Goal: Check status: Check status

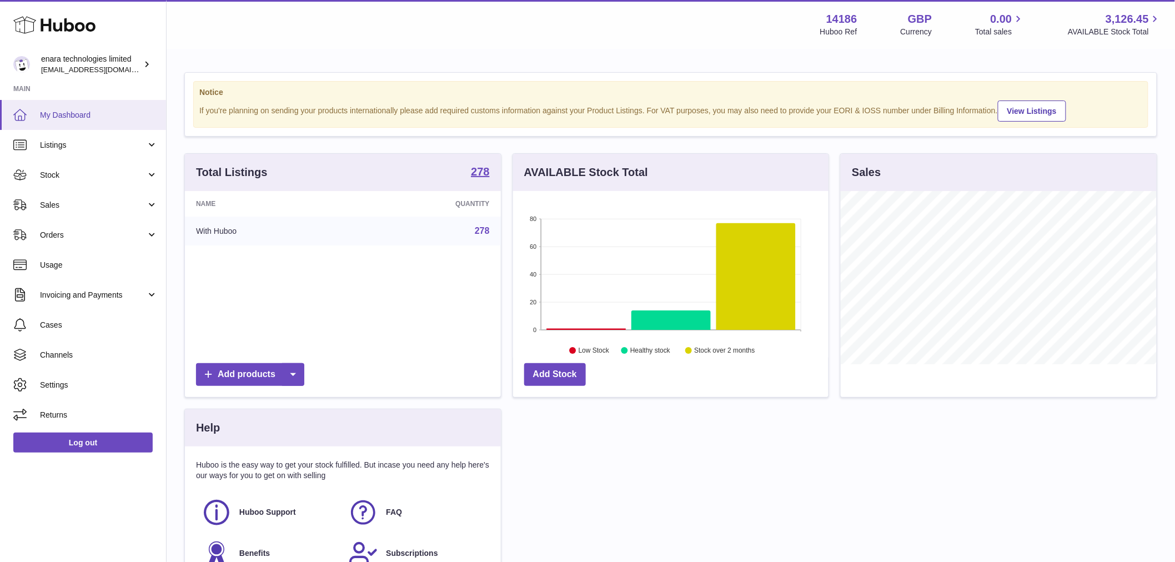
scroll to position [173, 315]
drag, startPoint x: 84, startPoint y: 173, endPoint x: 86, endPoint y: 189, distance: 16.1
click at [84, 173] on span "Stock" at bounding box center [93, 175] width 106 height 11
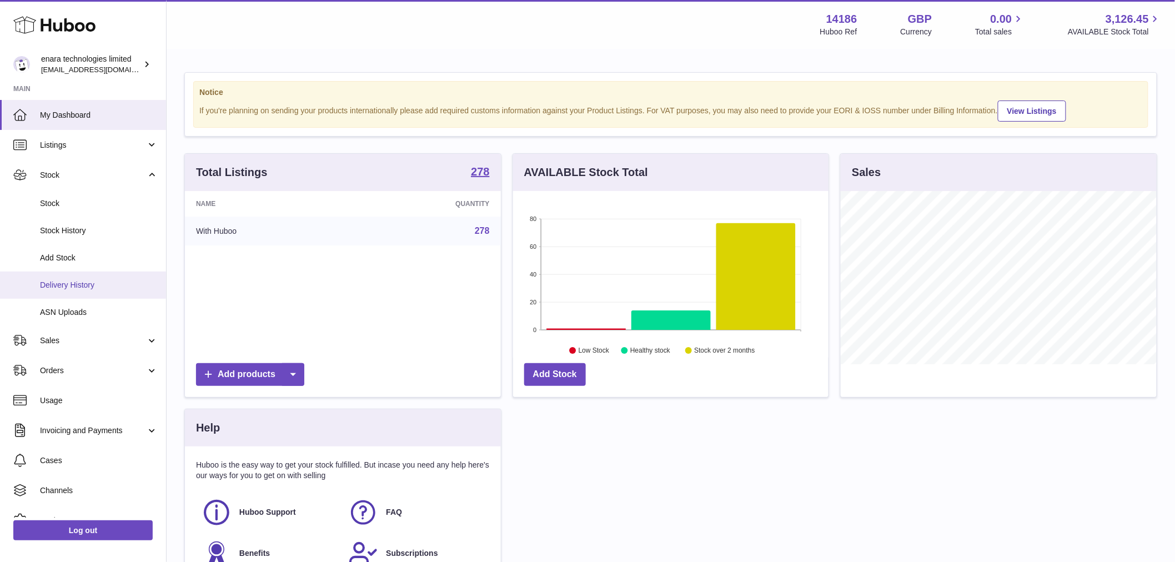
click at [96, 284] on span "Delivery History" at bounding box center [99, 285] width 118 height 11
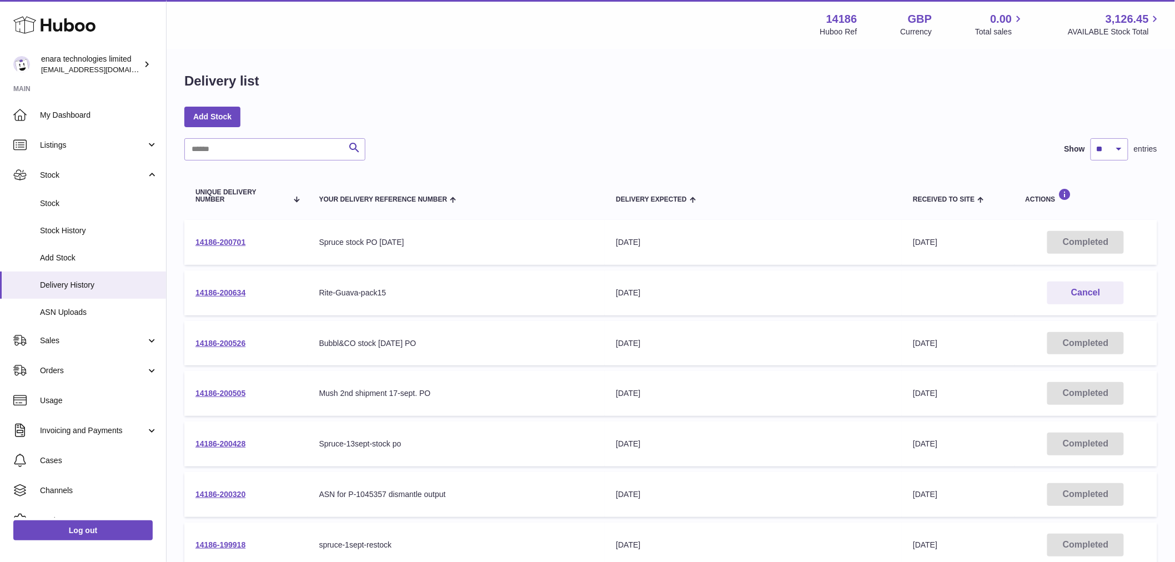
click at [236, 299] on td "14186-200634" at bounding box center [246, 292] width 124 height 45
click at [234, 294] on link "14186-200634" at bounding box center [220, 292] width 50 height 9
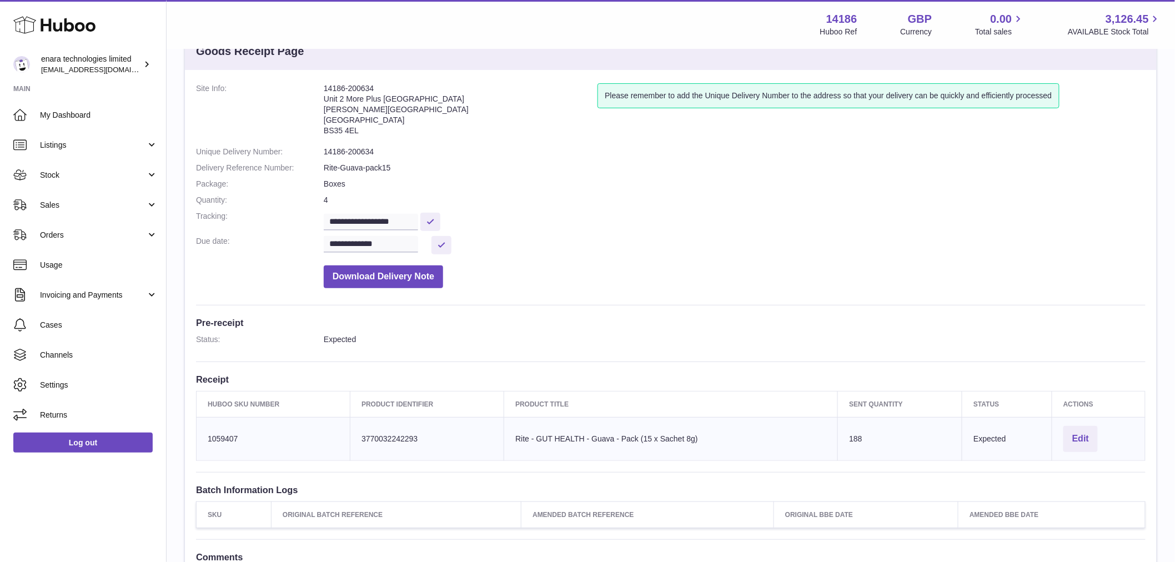
scroll to position [214, 0]
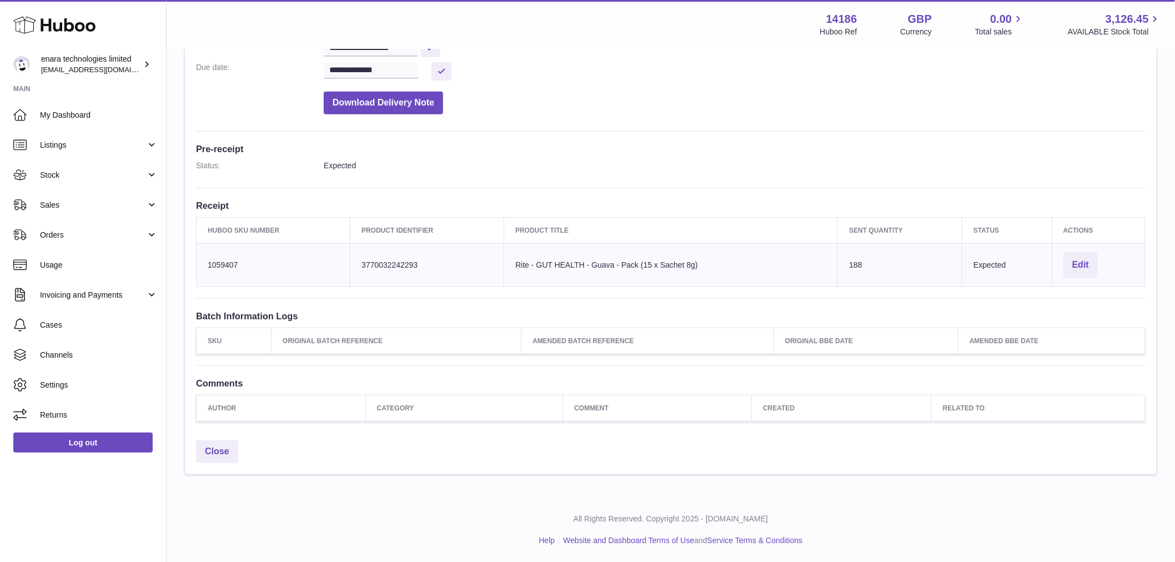
click at [643, 259] on td "Product title Rite - GUT HEALTH - Guava - Pack (15 x Sachet 8g)" at bounding box center [671, 264] width 334 height 43
click at [240, 337] on th "SKU" at bounding box center [234, 341] width 75 height 26
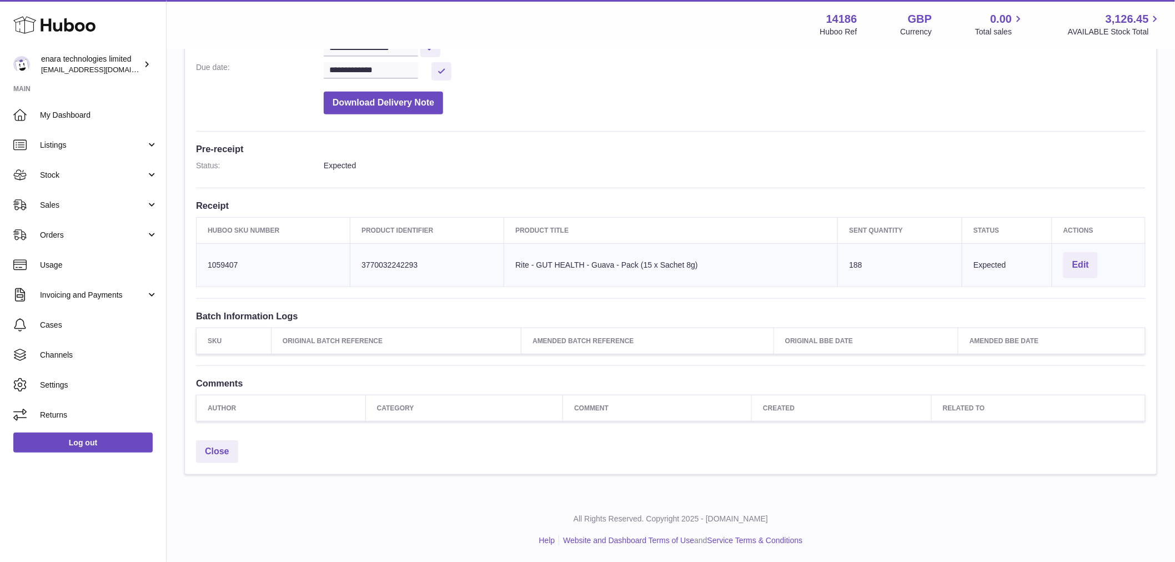
click at [294, 329] on th "Original Batch Reference" at bounding box center [397, 341] width 250 height 26
click at [261, 317] on h3 "Batch Information Logs" at bounding box center [671, 316] width 950 height 12
click at [258, 317] on h3 "Batch Information Logs" at bounding box center [671, 316] width 950 height 12
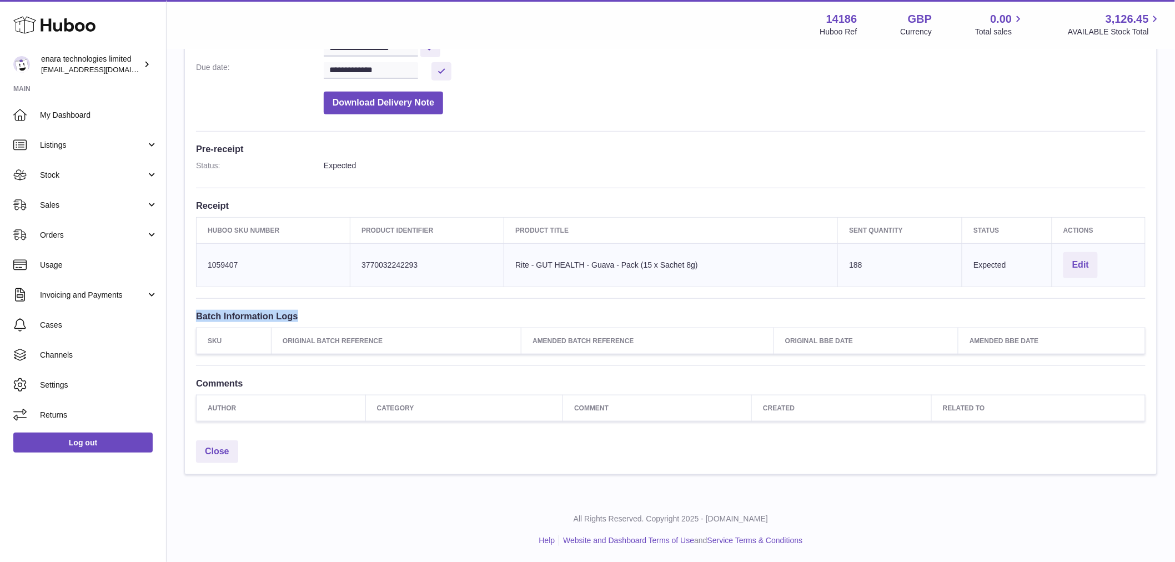
click at [400, 310] on h3 "Batch Information Logs" at bounding box center [671, 316] width 950 height 12
click at [71, 147] on span "Listings" at bounding box center [93, 145] width 106 height 11
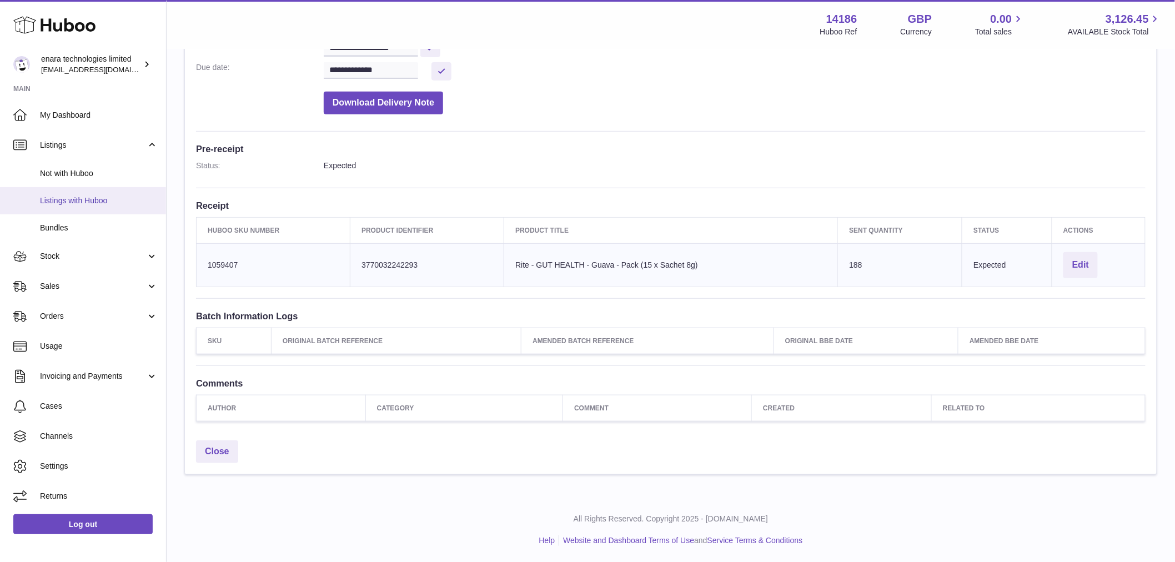
click at [82, 194] on link "Listings with Huboo" at bounding box center [83, 200] width 166 height 27
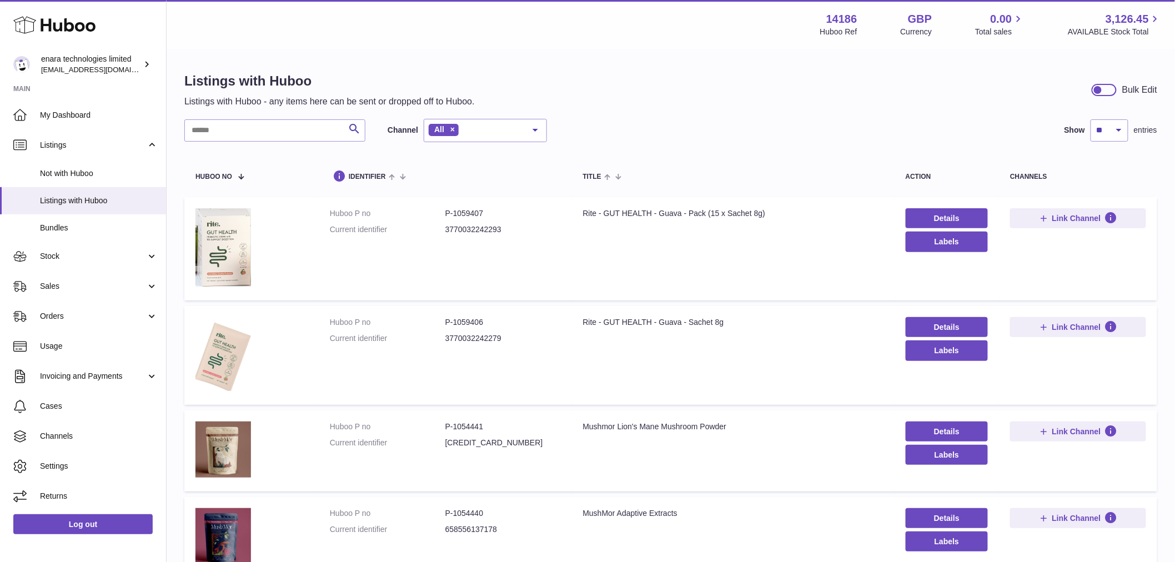
scroll to position [247, 0]
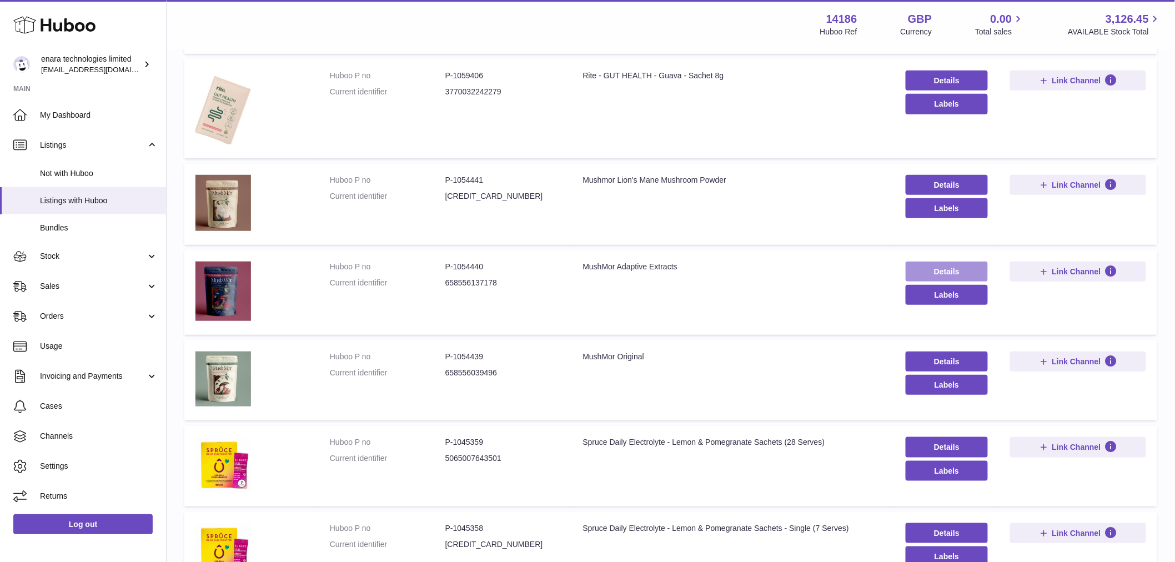
click at [934, 269] on link "Details" at bounding box center [947, 272] width 83 height 20
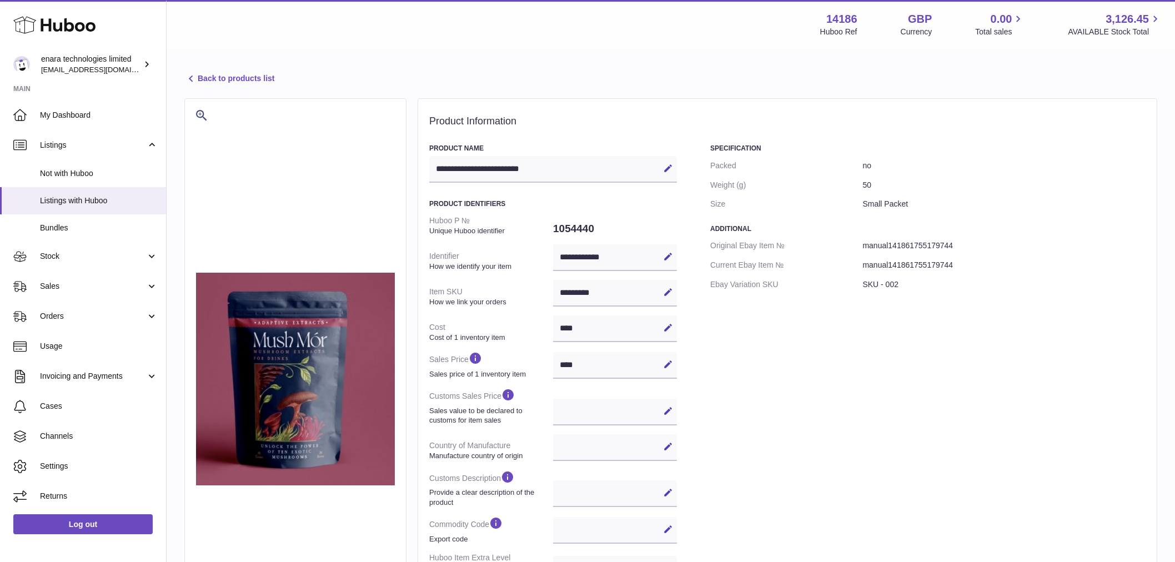
select select
select select "****"
click at [189, 81] on icon at bounding box center [190, 78] width 13 height 13
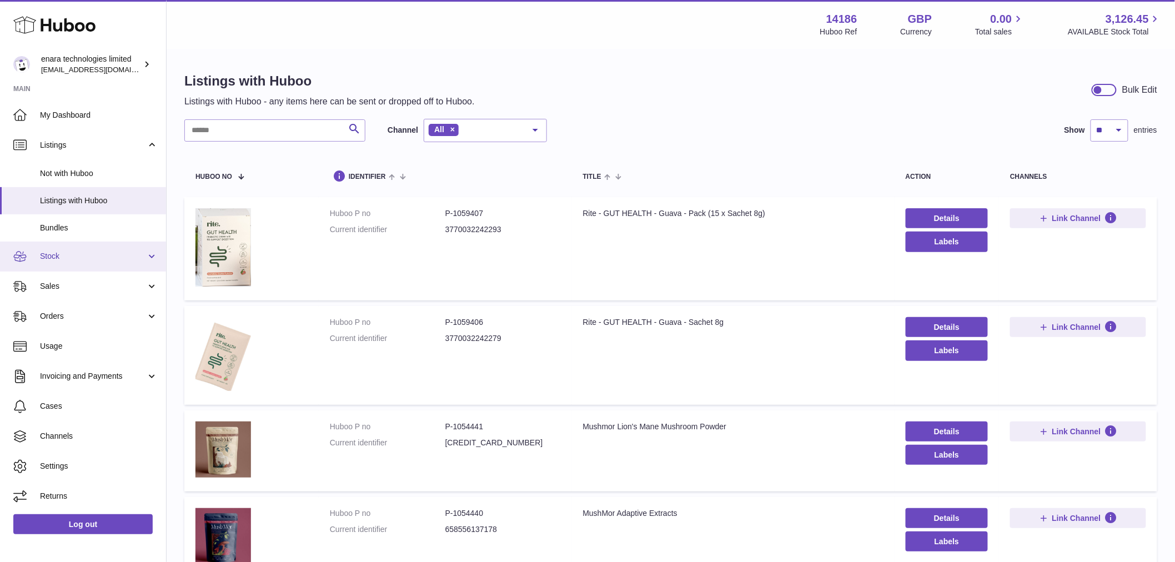
click at [76, 263] on link "Stock" at bounding box center [83, 257] width 166 height 30
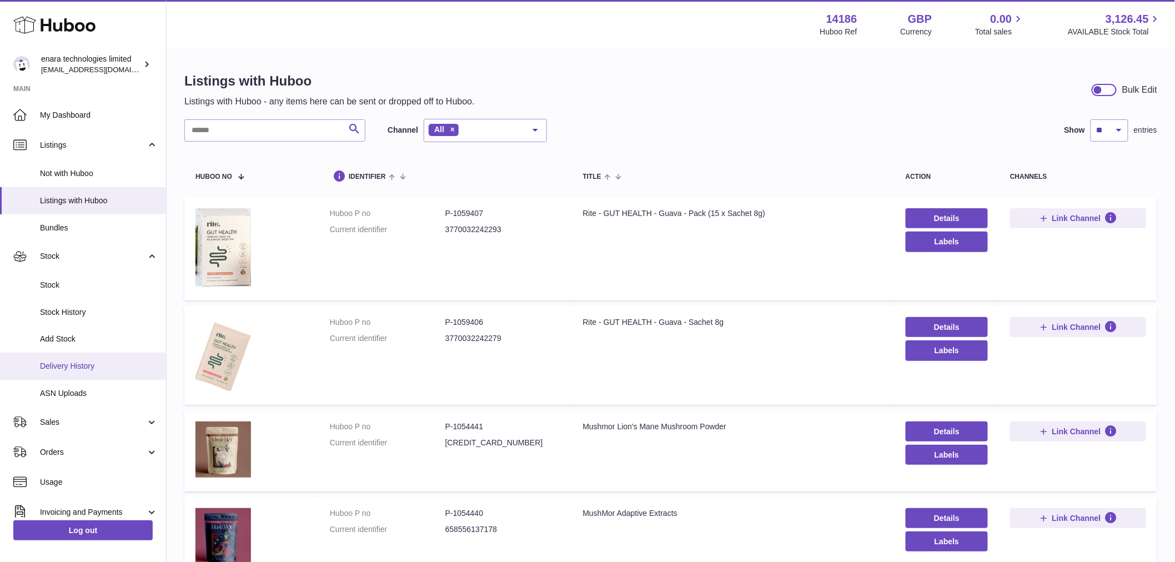
click at [82, 369] on span "Delivery History" at bounding box center [99, 366] width 118 height 11
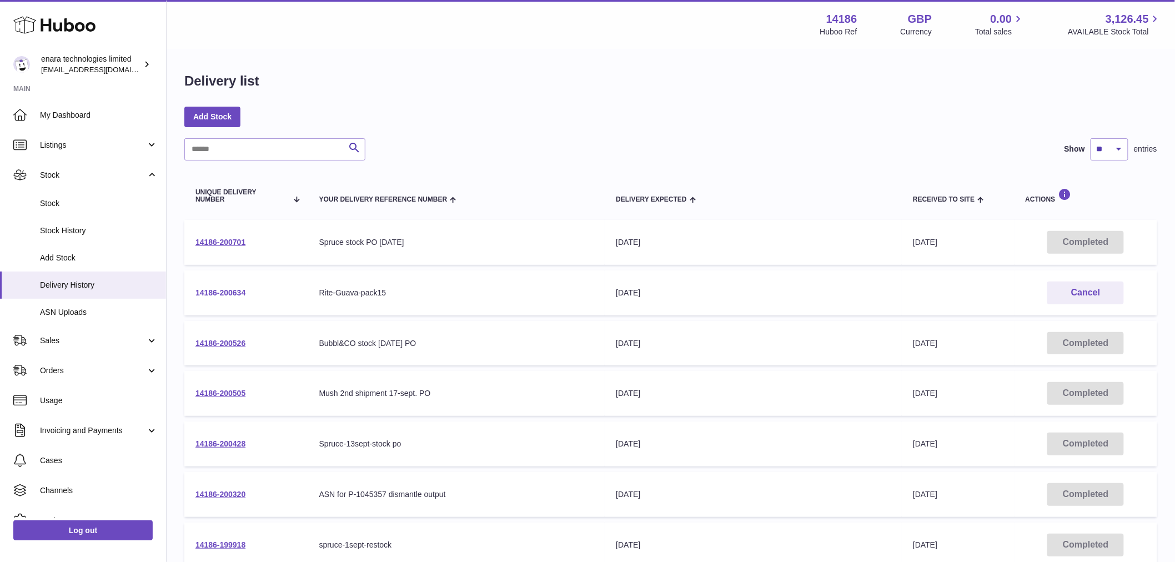
click at [224, 286] on td "14186-200634" at bounding box center [246, 292] width 124 height 45
click at [223, 289] on link "14186-200634" at bounding box center [220, 292] width 50 height 9
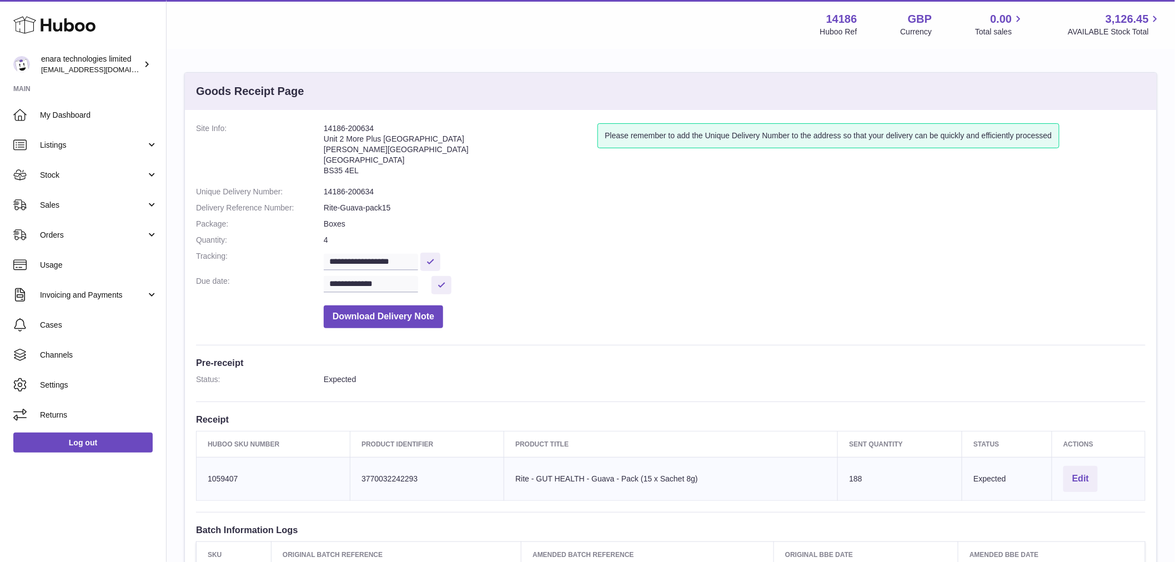
click at [213, 475] on td "Huboo SKU Number 1059407" at bounding box center [274, 478] width 154 height 43
copy td "1059407"
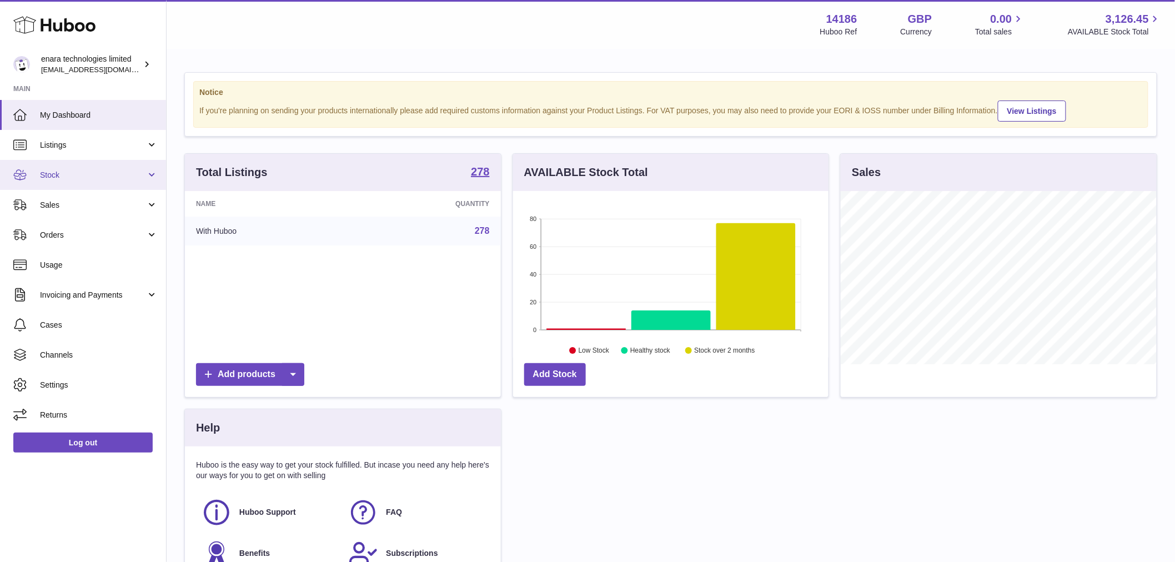
scroll to position [173, 315]
drag, startPoint x: 54, startPoint y: 174, endPoint x: 69, endPoint y: 194, distance: 25.3
click at [54, 174] on span "Stock" at bounding box center [93, 175] width 106 height 11
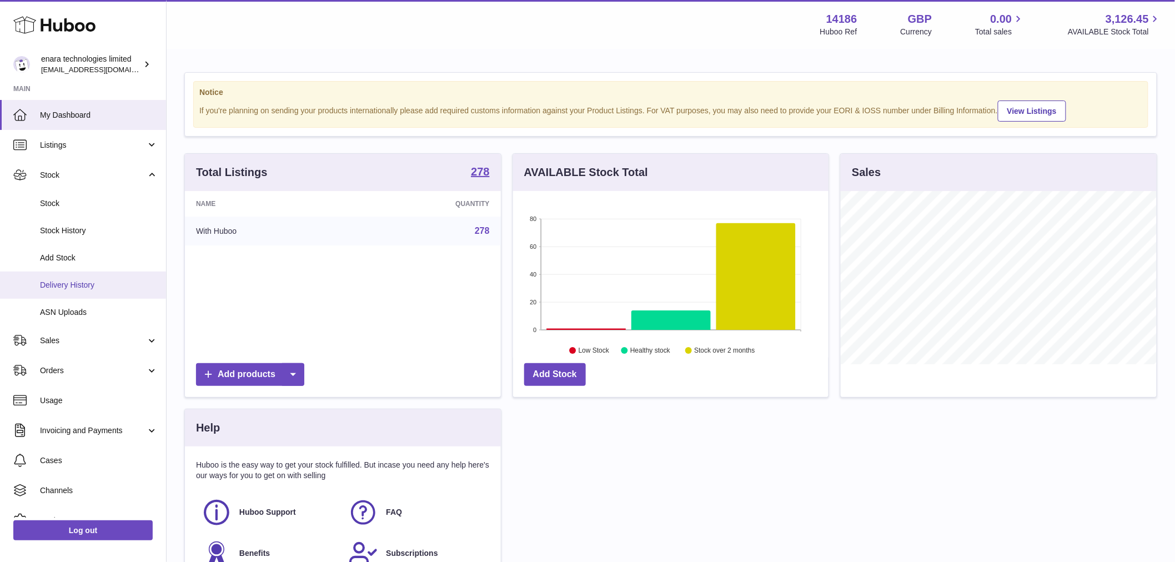
click at [93, 290] on span "Delivery History" at bounding box center [99, 285] width 118 height 11
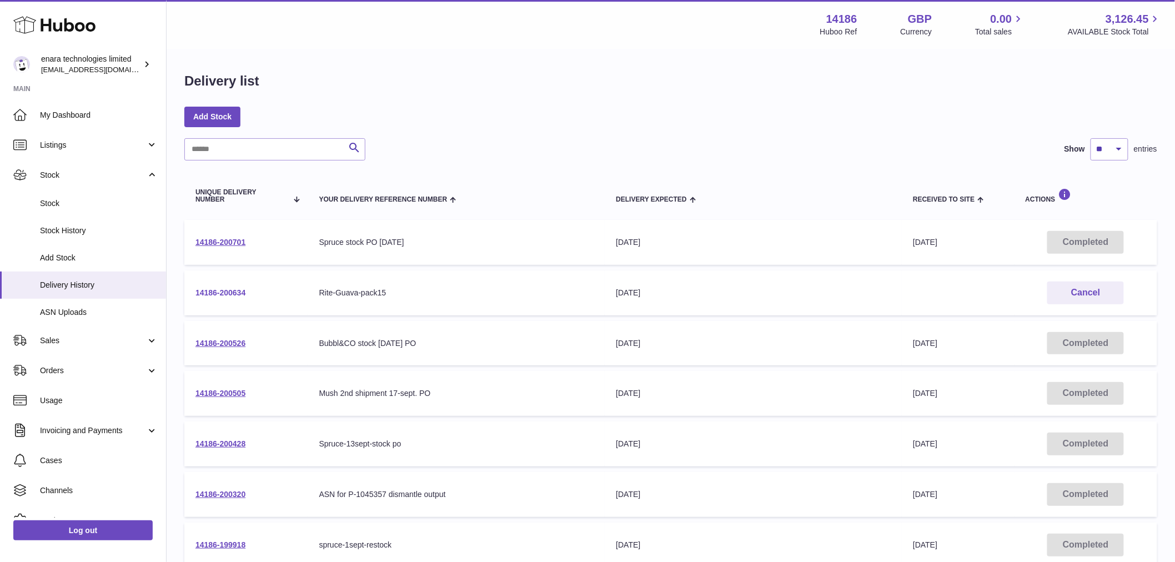
click at [236, 289] on link "14186-200634" at bounding box center [220, 292] width 50 height 9
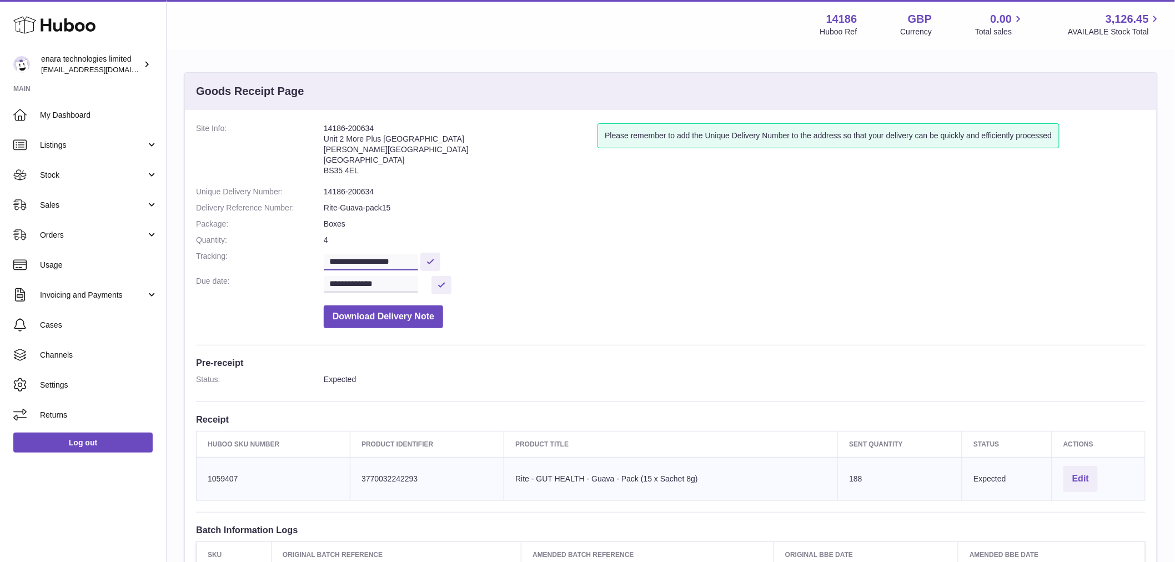
click at [387, 261] on input "**********" at bounding box center [371, 262] width 94 height 17
